Goal: Information Seeking & Learning: Check status

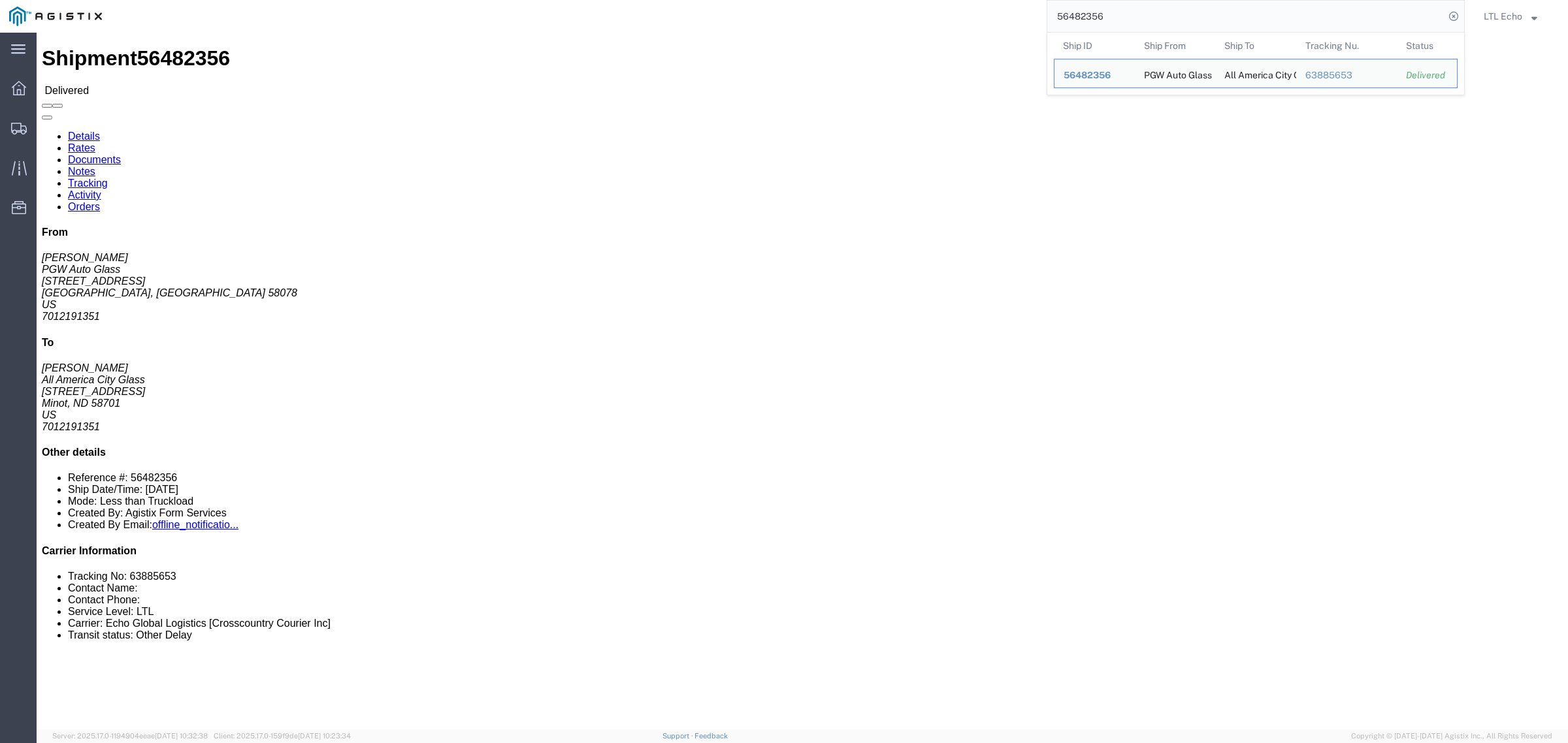
drag, startPoint x: 1129, startPoint y: 19, endPoint x: 818, endPoint y: -22, distance: 313.7
click at [818, 0] on html "main_menu Created with Sketch. Collapse Menu Dashboard Shipments Traffic Resour…" at bounding box center [784, 372] width 1568 height 743
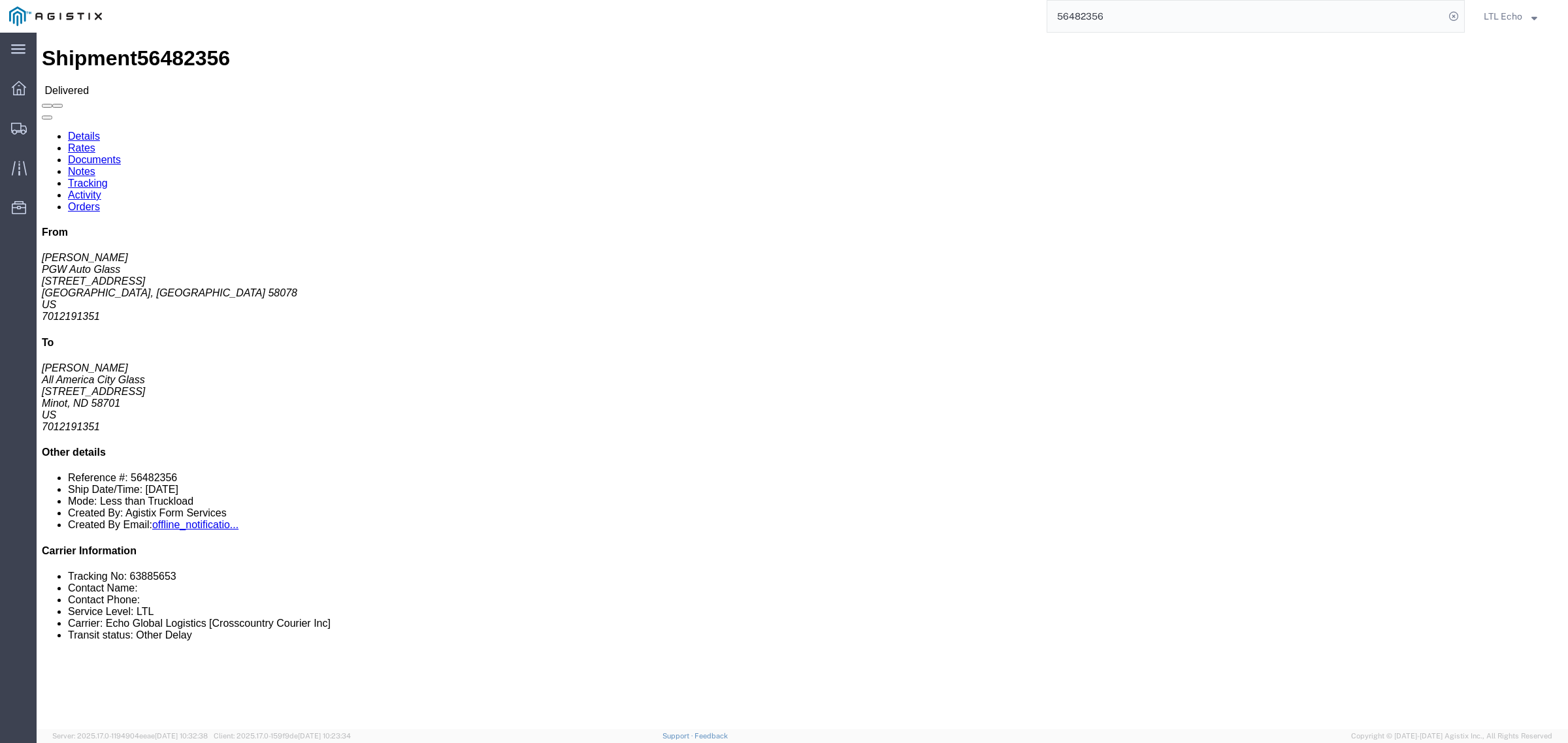
paste input "939"
type input "56482939"
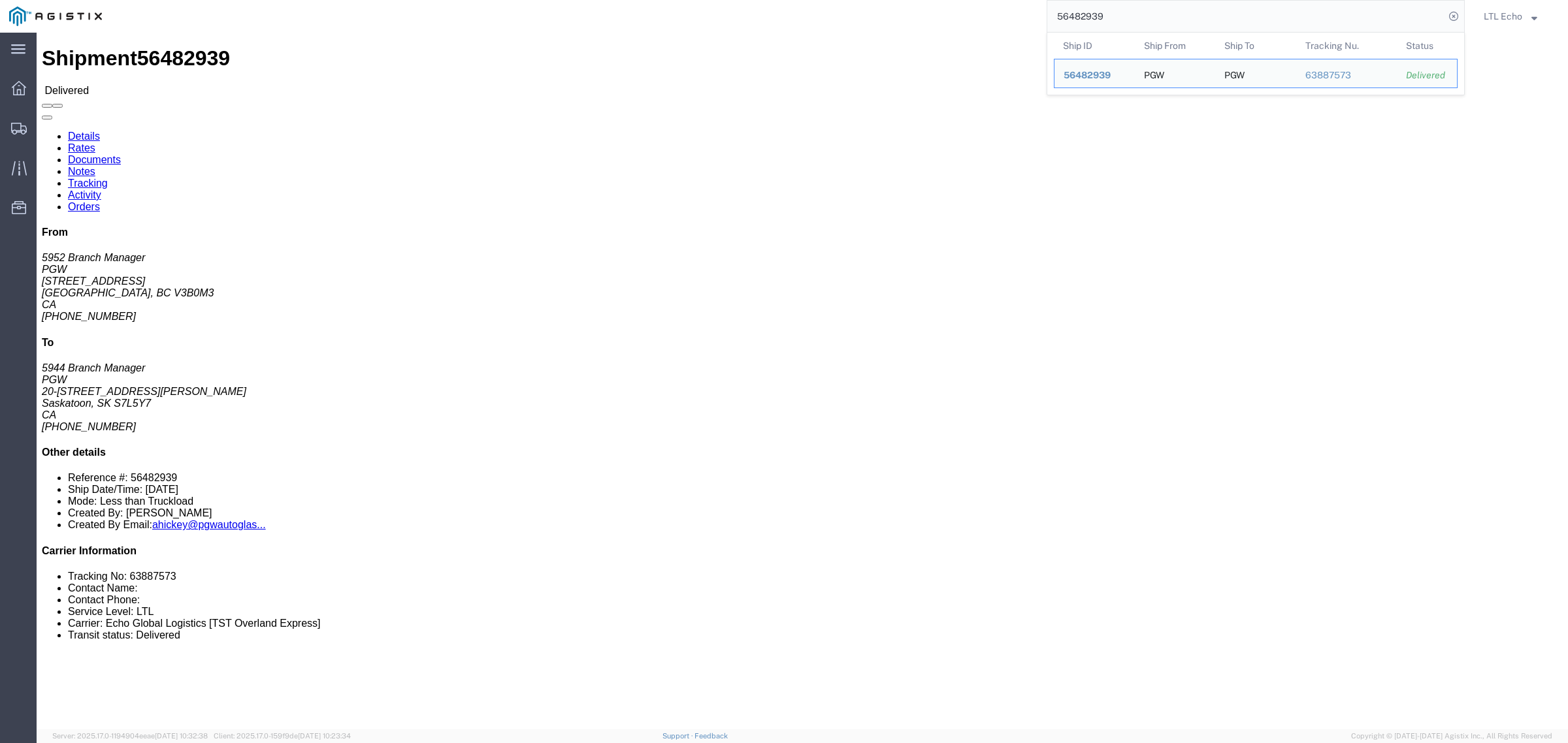
click link "Rates"
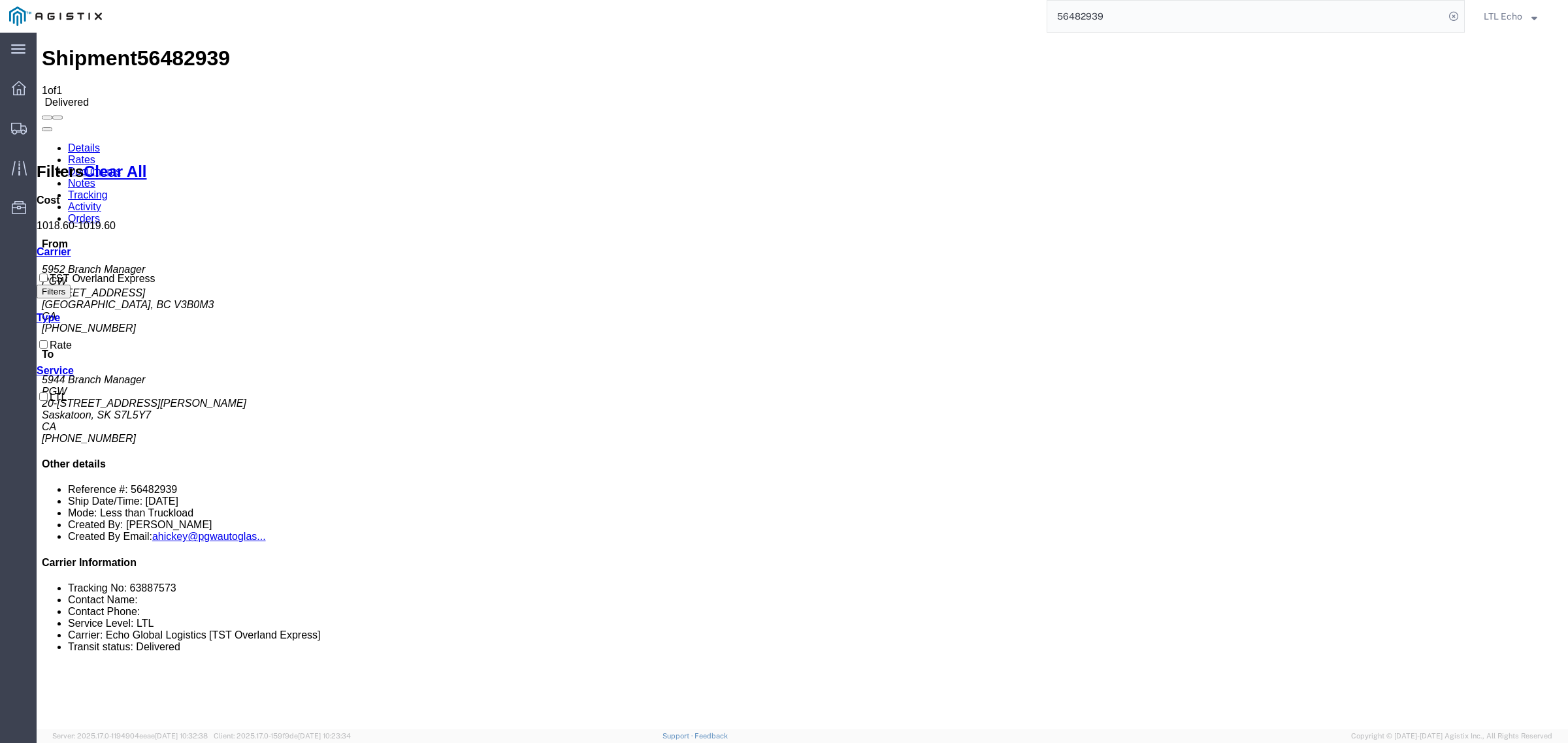
click at [121, 166] on link "Documents" at bounding box center [94, 171] width 53 height 11
click at [95, 178] on link "Notes" at bounding box center [82, 183] width 27 height 11
click at [89, 142] on link "Details" at bounding box center [84, 148] width 32 height 11
